Goal: Navigation & Orientation: Find specific page/section

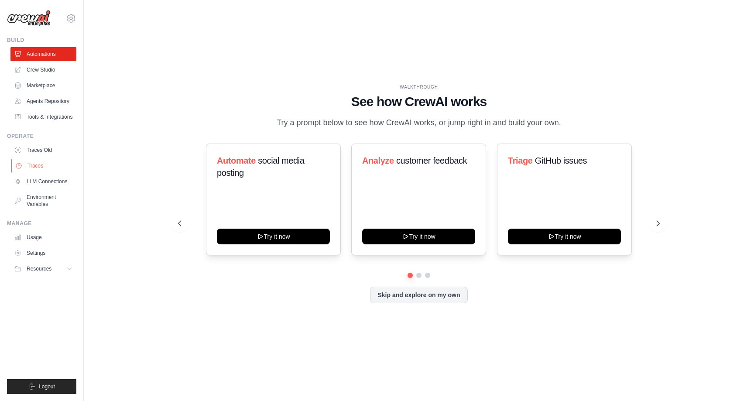
click at [41, 165] on link "Traces" at bounding box center [44, 166] width 66 height 14
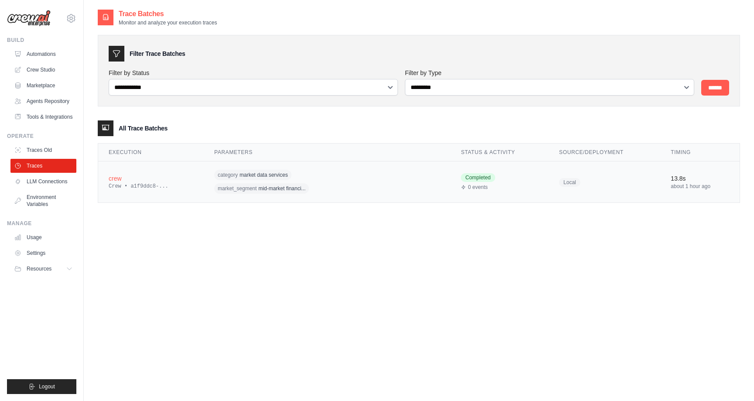
click at [246, 187] on span "market_segment" at bounding box center [237, 188] width 39 height 7
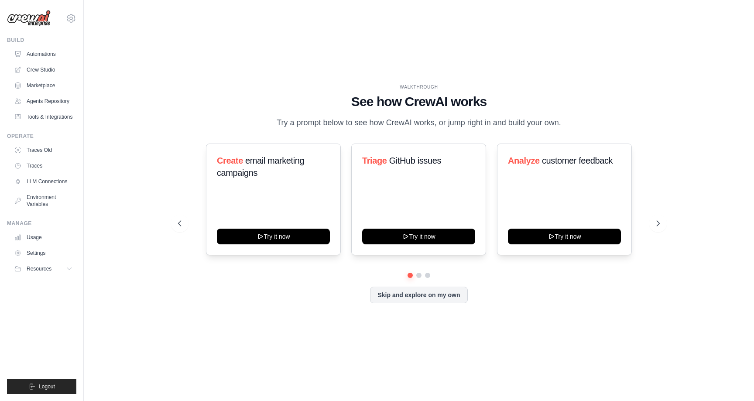
click at [534, 133] on div "WALKTHROUGH See how CrewAI works Try a prompt below to see how CrewAI works, or…" at bounding box center [419, 200] width 503 height 233
click at [44, 150] on link "Traces Old" at bounding box center [44, 150] width 66 height 14
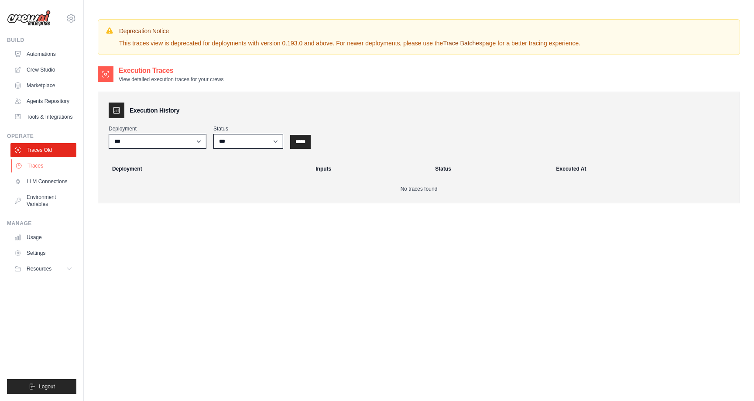
click at [39, 164] on link "Traces" at bounding box center [44, 166] width 66 height 14
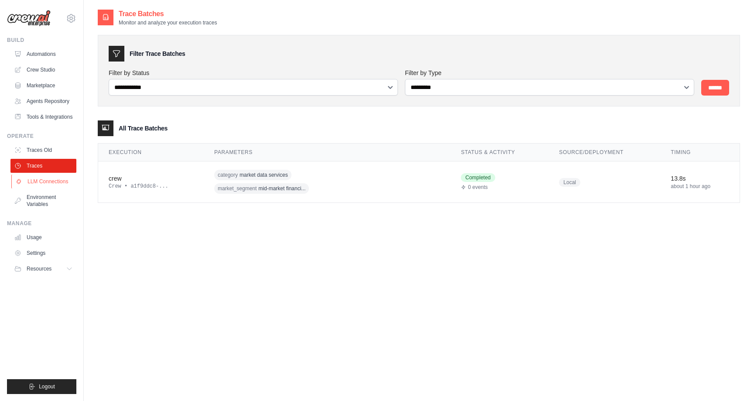
click at [40, 181] on link "LLM Connections" at bounding box center [44, 182] width 66 height 14
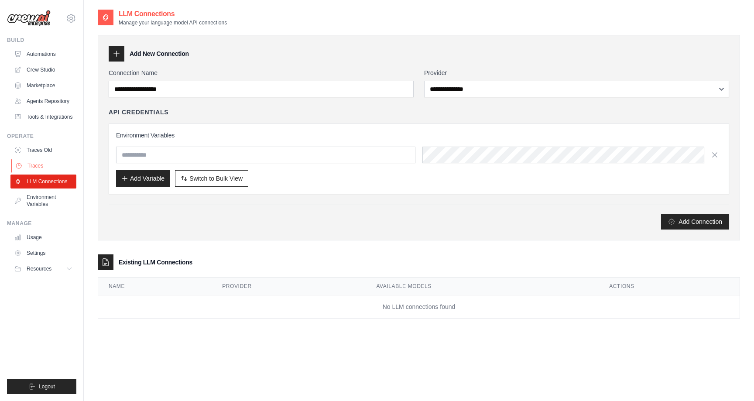
click at [40, 166] on link "Traces" at bounding box center [44, 166] width 66 height 14
